Goal: Transaction & Acquisition: Purchase product/service

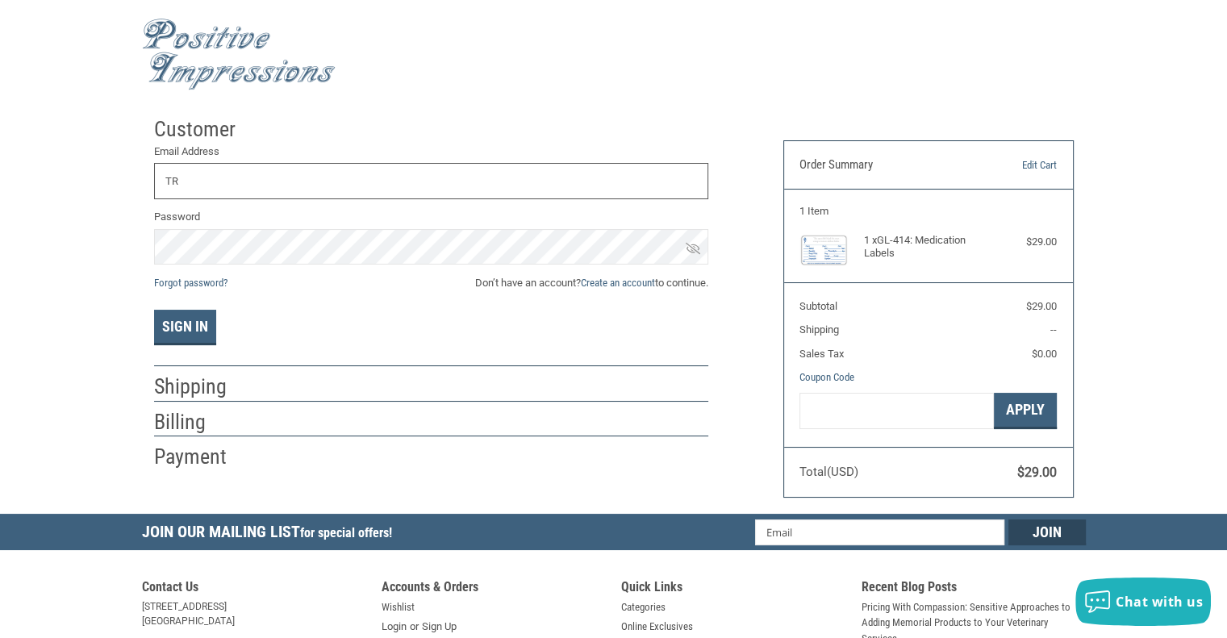
type input "T"
type input "[EMAIL_ADDRESS][DOMAIN_NAME]"
click at [154, 310] on button "Sign In" at bounding box center [185, 328] width 62 height 36
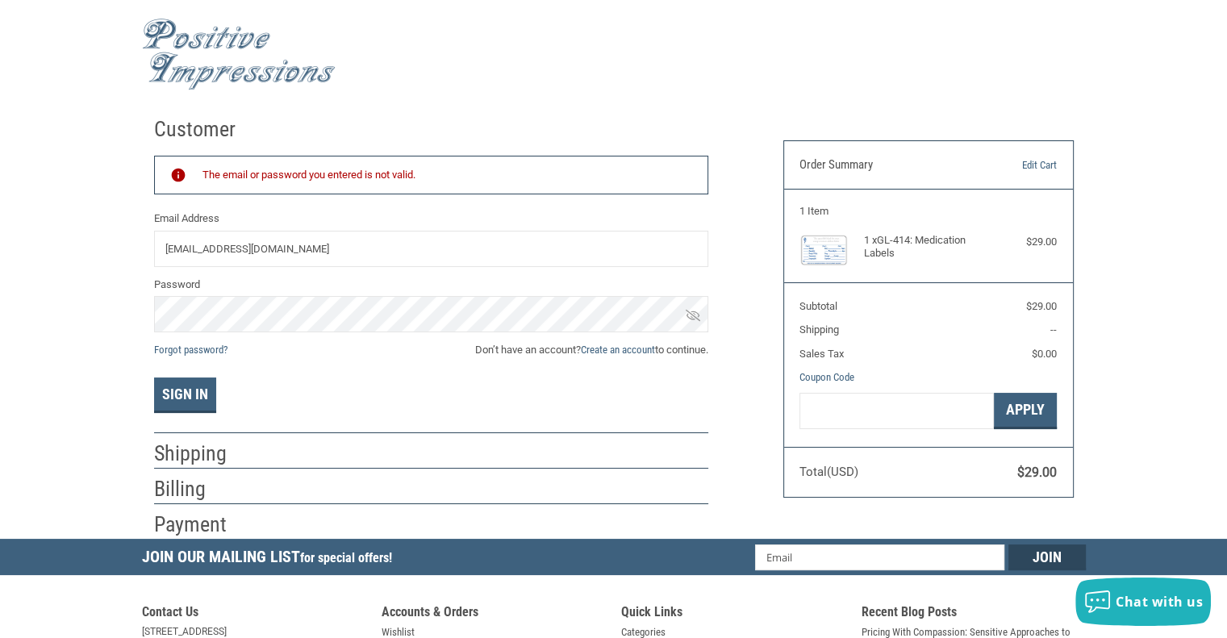
click at [694, 313] on icon at bounding box center [693, 315] width 15 height 11
click at [181, 388] on button "Sign In" at bounding box center [185, 396] width 62 height 36
click at [216, 350] on link "Forgot password?" at bounding box center [190, 350] width 73 height 12
